Goal: Communication & Community: Answer question/provide support

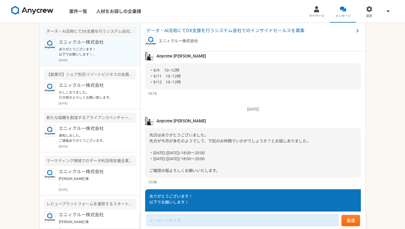
scroll to position [575, 0]
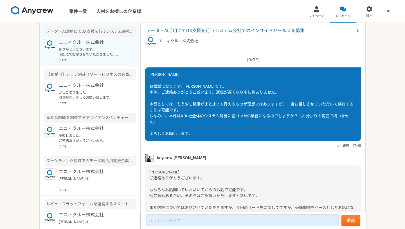
scroll to position [624, 0]
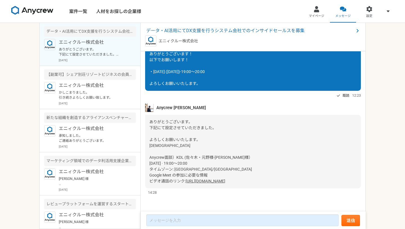
click at [283, 140] on div "ありがとうございます。 下記にて設定させていただきました。 よろしくお願いいたします。 [DEMOGRAPHIC_DATA] Anycrew面談）KDL (佐…" at bounding box center [253, 151] width 216 height 73
click at [267, 180] on div "ありがとうございます。 下記にて設定させていただきました。 よろしくお願いいたします。 [DEMOGRAPHIC_DATA] Anycrew面談）KDL (佐…" at bounding box center [253, 151] width 216 height 73
drag, startPoint x: 270, startPoint y: 182, endPoint x: 145, endPoint y: 157, distance: 127.9
click at [145, 157] on div "[DATE] [PERSON_NAME] お世話になります。[PERSON_NAME]です。 本件、ご連絡ありがとうございます。返信が遅くなり申し訳ありません…" at bounding box center [253, 131] width 225 height 160
copy div "Anycrew面談）KDL (佐々木・元野様-[PERSON_NAME]様） [DATE] · 19:00～20:00 タイムゾーン: [GEOGRAPHIC…"
